Goal: Transaction & Acquisition: Purchase product/service

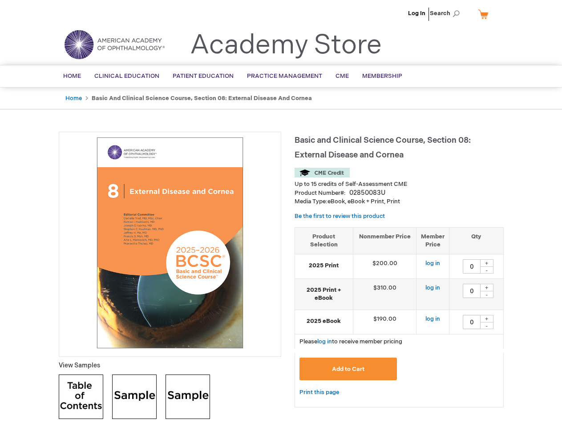
click at [281, 214] on div at bounding box center [170, 244] width 223 height 225
click at [447, 13] on span "Search" at bounding box center [447, 13] width 34 height 18
click at [399, 317] on td "$190.00" at bounding box center [385, 322] width 64 height 24
click at [487, 263] on div "+" at bounding box center [486, 263] width 13 height 8
click at [487, 270] on div "-" at bounding box center [486, 270] width 13 height 7
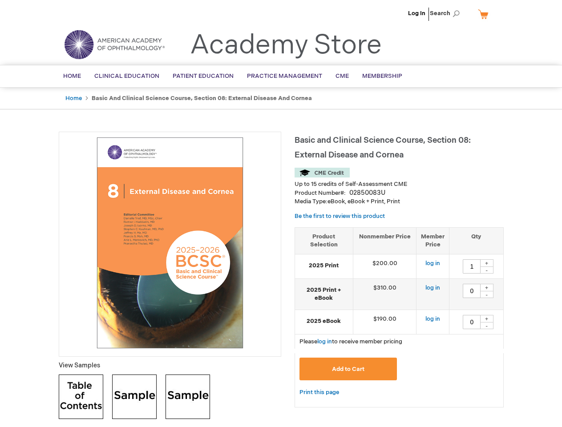
type input "0"
click at [487, 288] on div "+" at bounding box center [486, 288] width 13 height 8
click at [487, 295] on div "-" at bounding box center [486, 294] width 13 height 7
type input "0"
click at [487, 319] on div "+" at bounding box center [486, 319] width 13 height 8
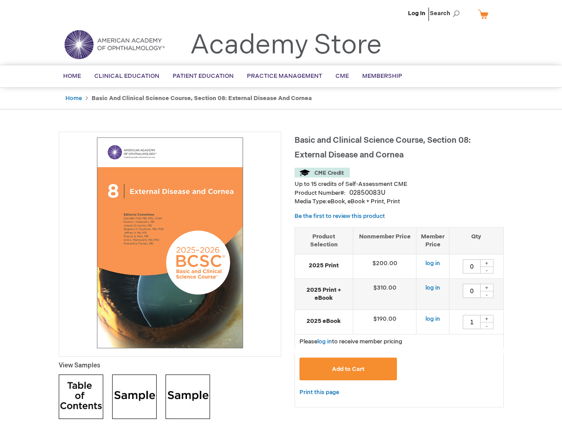
click at [487, 326] on div "-" at bounding box center [486, 325] width 13 height 7
type input "0"
